Goal: Task Accomplishment & Management: Manage account settings

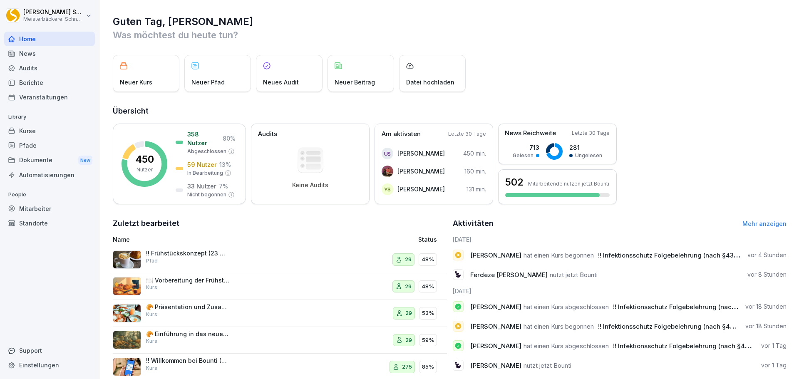
click at [34, 133] on div "Kurse" at bounding box center [49, 131] width 91 height 15
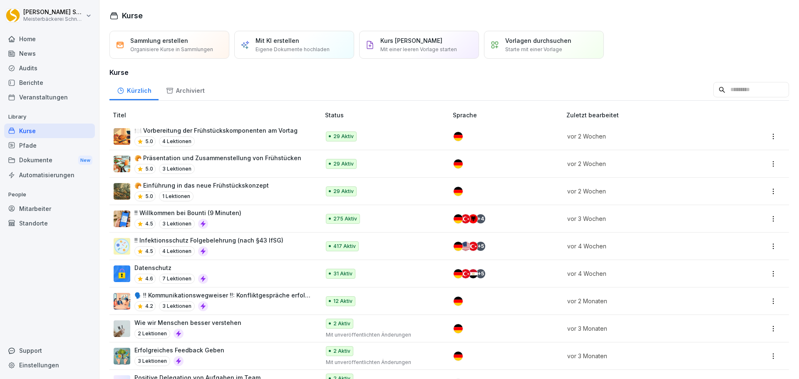
click at [252, 242] on p "!! Infektionsschutz Folgebelehrung (nach §43 IfSG)" at bounding box center [208, 240] width 149 height 9
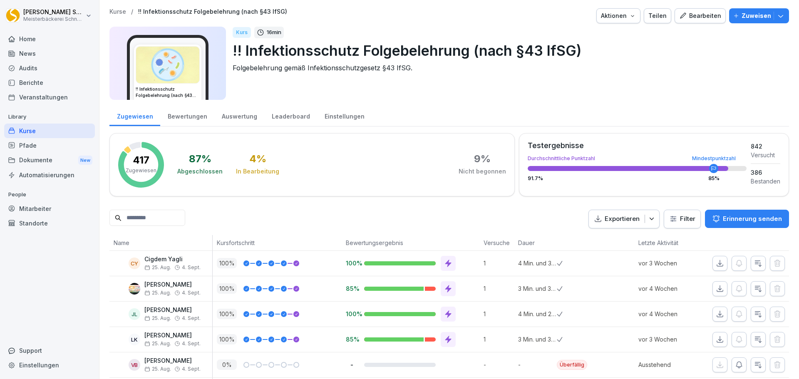
click at [748, 217] on p "Erinnerung senden" at bounding box center [752, 218] width 59 height 9
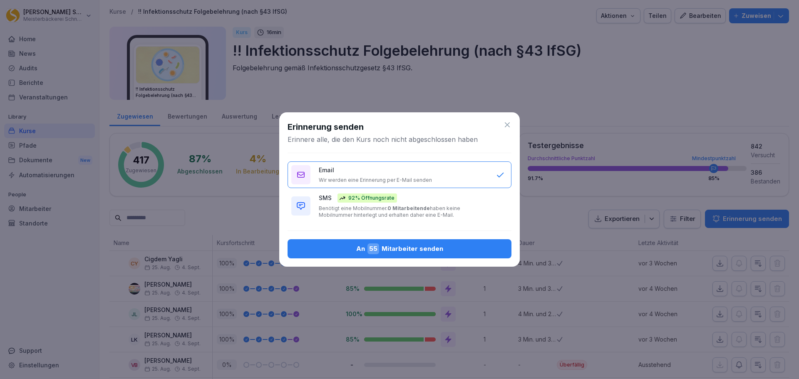
click at [476, 209] on p "Benötigt eine Mobilnummer. 0 Mitarbeitende haben keine Mobilnummer hinterlegt u…" at bounding box center [403, 211] width 169 height 13
click at [401, 249] on div "An 55 Mitarbeiter senden" at bounding box center [399, 248] width 211 height 11
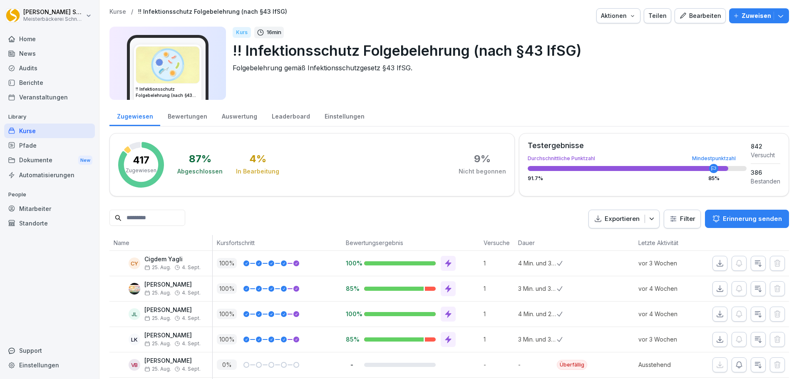
click at [51, 130] on div "Kurse" at bounding box center [49, 131] width 91 height 15
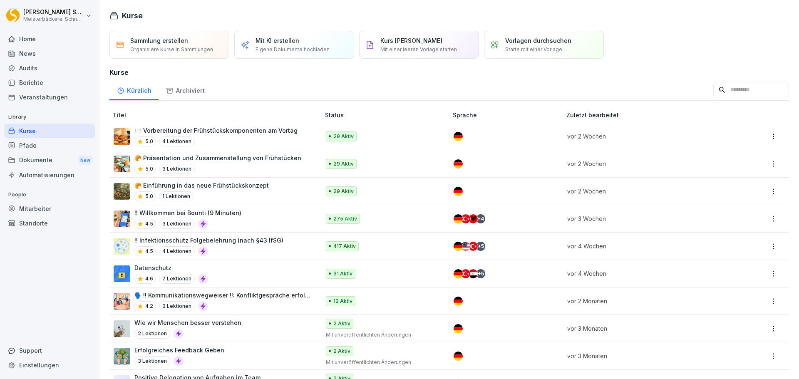
click at [66, 144] on div "Pfade" at bounding box center [49, 145] width 91 height 15
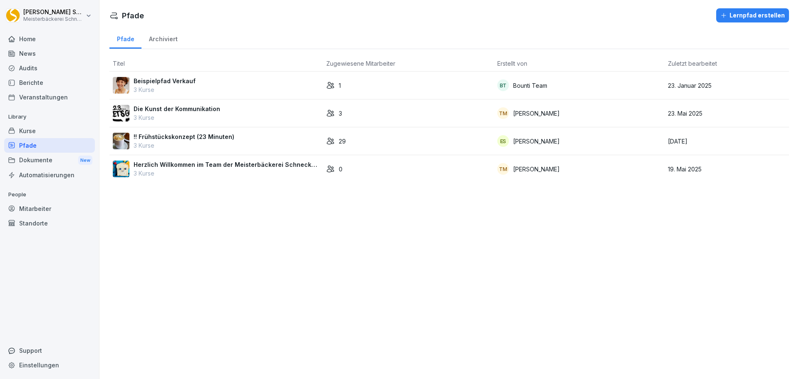
click at [207, 142] on p "3 Kurse" at bounding box center [184, 145] width 101 height 9
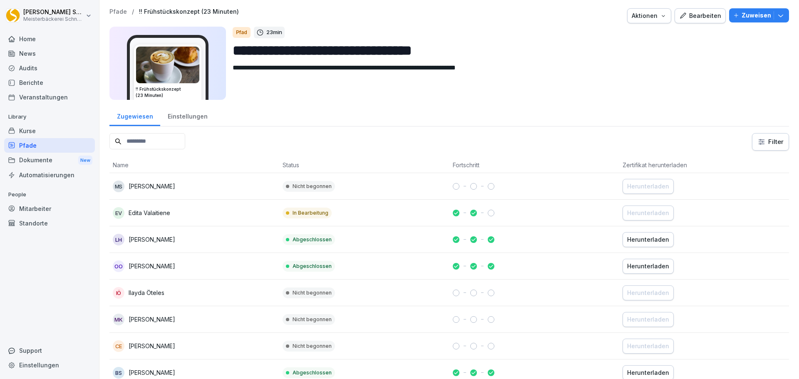
click at [42, 133] on div "Kurse" at bounding box center [49, 131] width 91 height 15
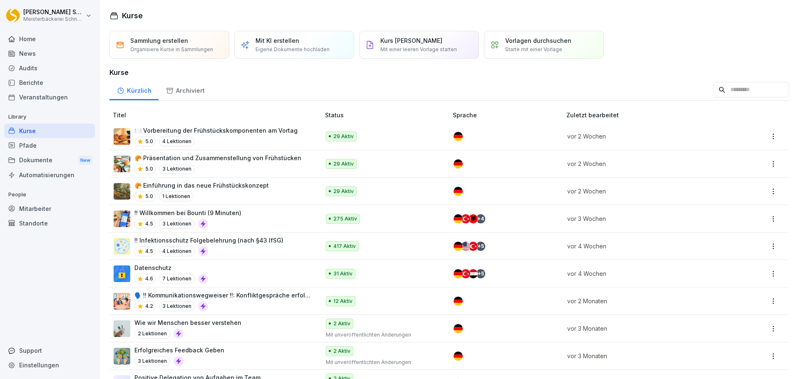
click at [237, 136] on div "🍽️ Vorbereitung der Frühstückskomponenten am Vortag 5.0 4 Lektionen" at bounding box center [215, 136] width 163 height 20
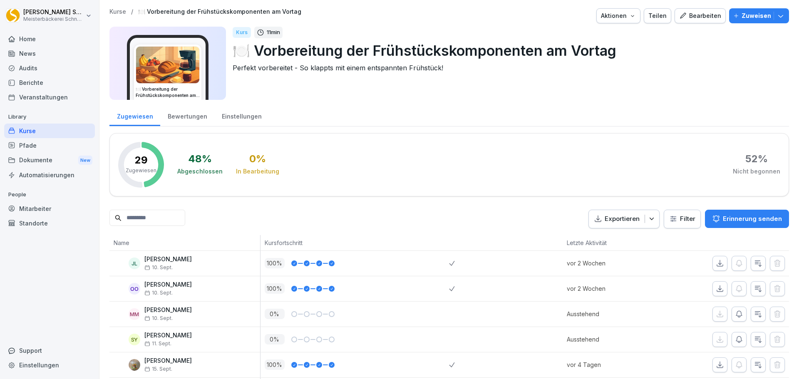
click at [748, 224] on button "Erinnerung senden" at bounding box center [747, 219] width 84 height 18
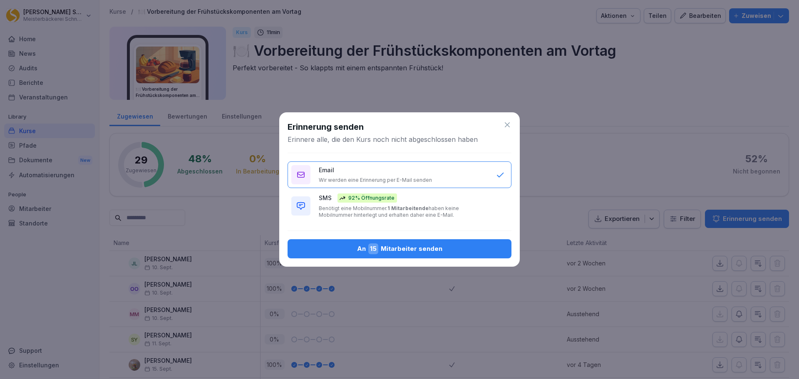
click at [437, 216] on p "Benötigt eine Mobilnummer. 1 Mitarbeitende haben keine Mobilnummer hinterlegt u…" at bounding box center [403, 211] width 169 height 13
click at [439, 247] on div "An 15 Mitarbeiter senden" at bounding box center [399, 248] width 211 height 11
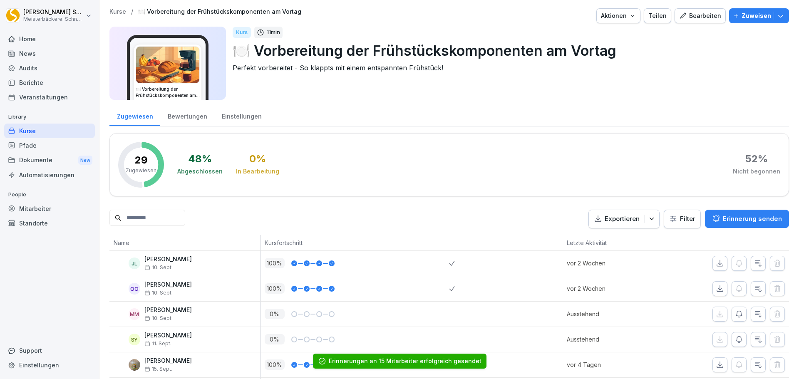
click at [74, 130] on div "Kurse" at bounding box center [49, 131] width 91 height 15
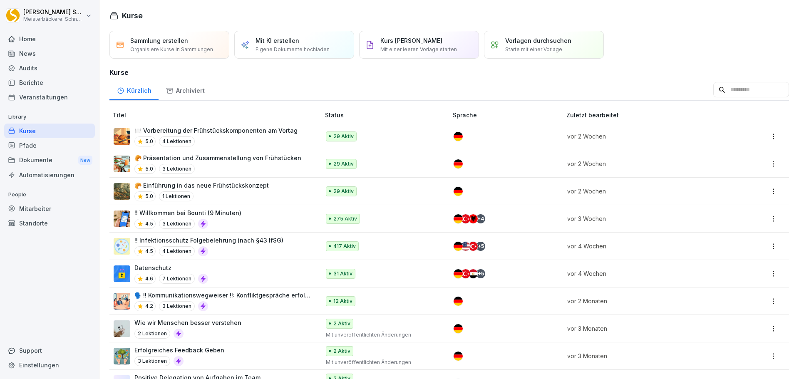
click at [282, 167] on div "5.0 3 Lektionen" at bounding box center [217, 169] width 167 height 10
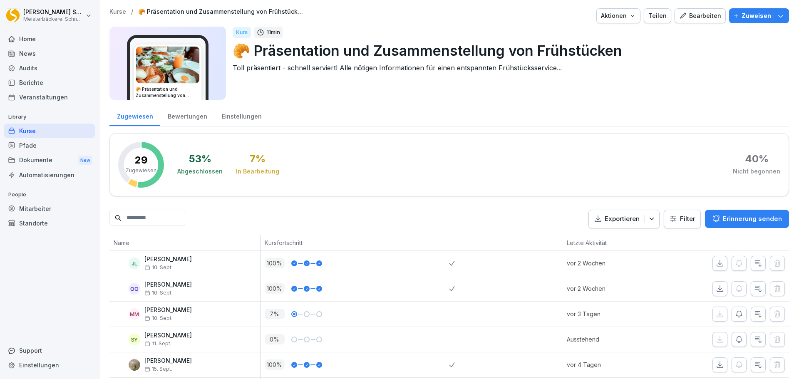
click at [771, 220] on p "Erinnerung senden" at bounding box center [752, 218] width 59 height 9
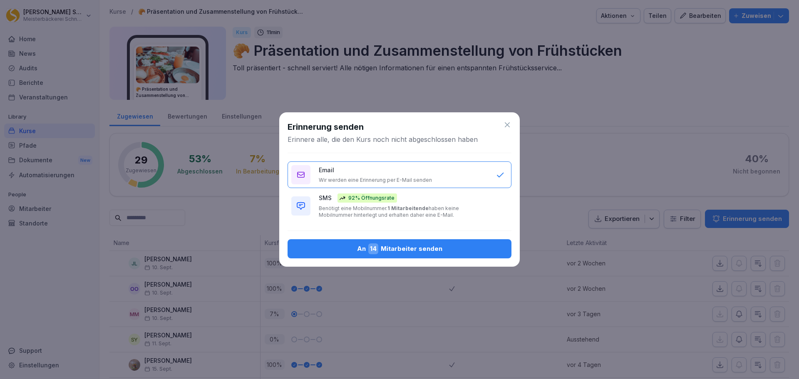
click at [453, 204] on div "SMS 92% Öffnungsrate Benötigt eine Mobilnummer. 1 Mitarbeitende haben keine Mob…" at bounding box center [403, 205] width 169 height 25
click at [461, 249] on div "An 14 Mitarbeiter senden" at bounding box center [399, 248] width 211 height 11
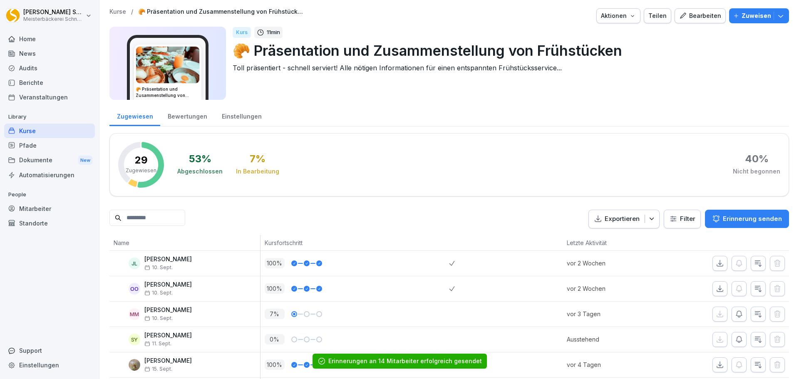
click at [47, 132] on div "Kurse" at bounding box center [49, 131] width 91 height 15
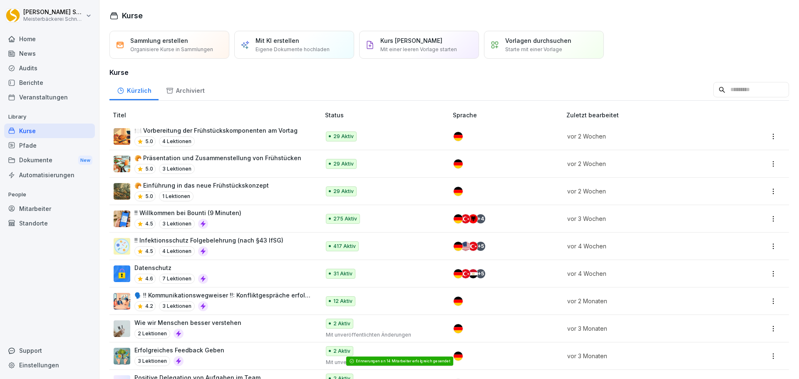
click at [239, 190] on div "🥐 Einführung in das neue Frühstückskonzept 5.0 1 Lektionen" at bounding box center [201, 191] width 134 height 20
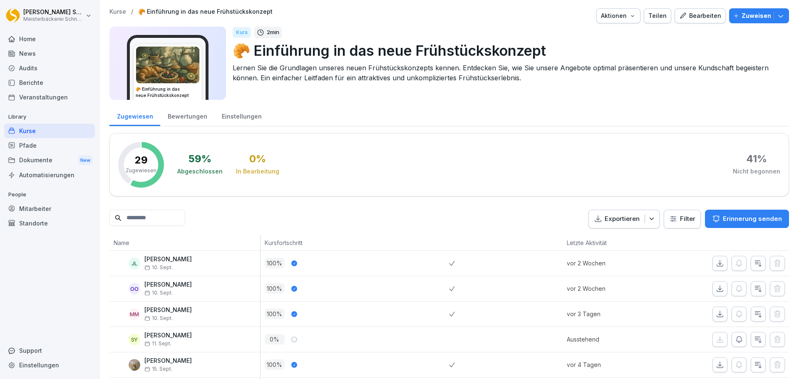
click at [753, 223] on p "Erinnerung senden" at bounding box center [752, 218] width 59 height 9
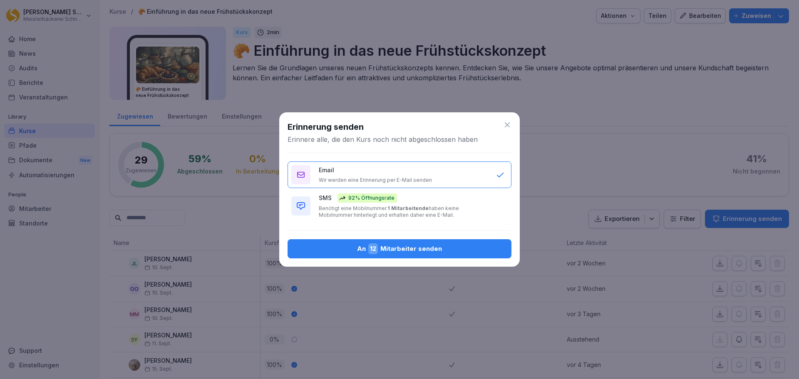
click at [395, 213] on p "Benötigt eine Mobilnummer. 1 Mitarbeitende haben keine Mobilnummer hinterlegt u…" at bounding box center [403, 211] width 169 height 13
click at [396, 248] on div "An 12 Mitarbeiter senden" at bounding box center [399, 248] width 211 height 11
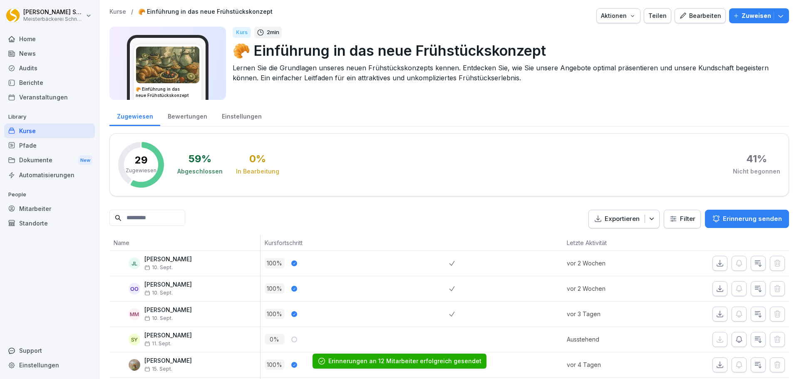
click at [59, 134] on div "Kurse" at bounding box center [49, 131] width 91 height 15
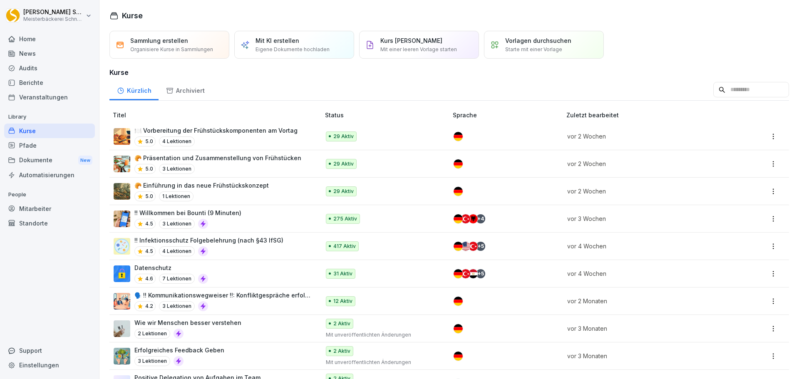
click at [263, 217] on div "!! Willkommen bei Bounti (9 Minuten) 4.5 3 Lektionen" at bounding box center [213, 218] width 198 height 20
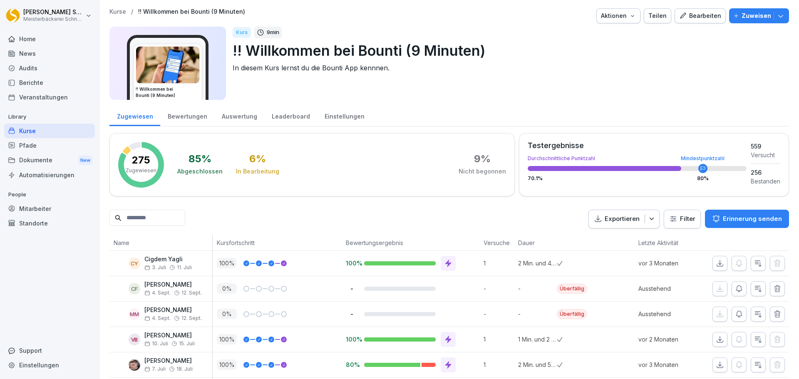
click at [753, 218] on p "Erinnerung senden" at bounding box center [752, 218] width 59 height 9
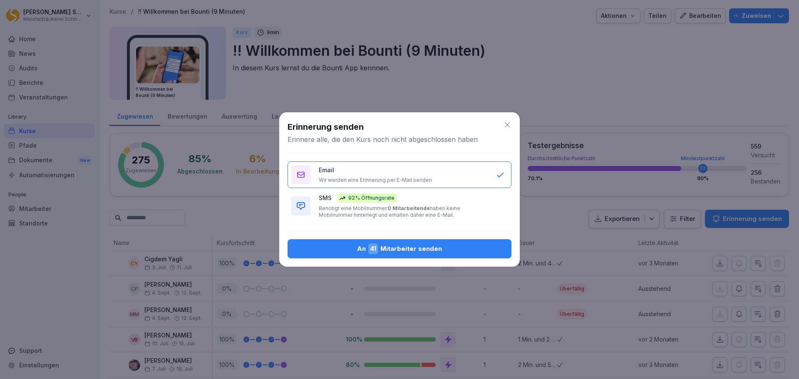
click at [345, 199] on icon "button" at bounding box center [342, 198] width 7 height 7
click at [352, 248] on div "An 41 Mitarbeiter senden" at bounding box center [399, 248] width 211 height 11
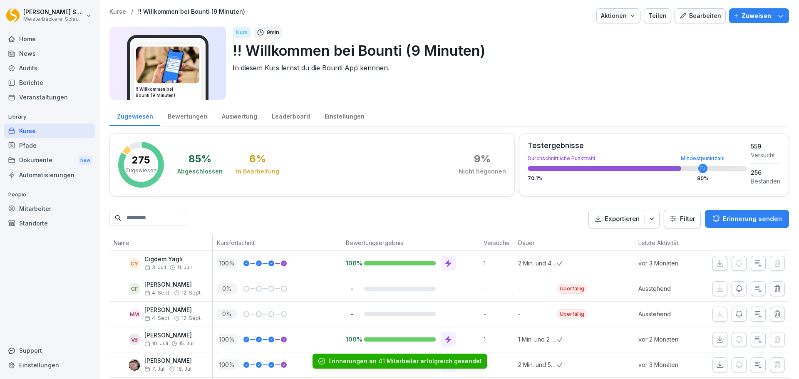
click at [89, 20] on html "[PERSON_NAME] Meisterbäckerei Schneckenburger Home News Audits Berichte Veranst…" at bounding box center [399, 189] width 799 height 379
click at [88, 15] on html "[PERSON_NAME] Meisterbäckerei Schneckenburger Home News Audits Berichte Veranst…" at bounding box center [399, 189] width 799 height 379
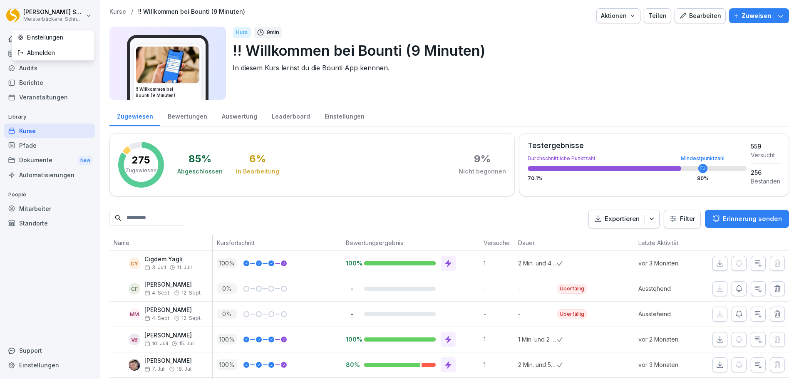
click at [37, 55] on div "Abmelden" at bounding box center [53, 52] width 82 height 15
